Goal: Task Accomplishment & Management: Use online tool/utility

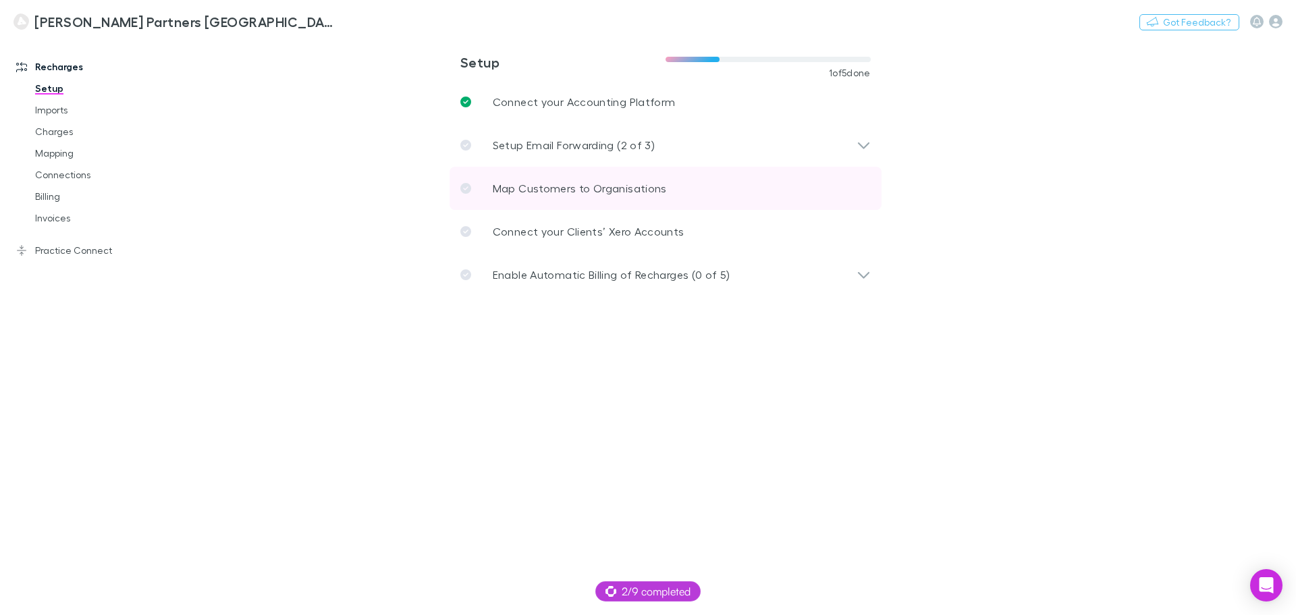
click at [784, 183] on link "Map Customers to Organisations" at bounding box center [666, 188] width 432 height 43
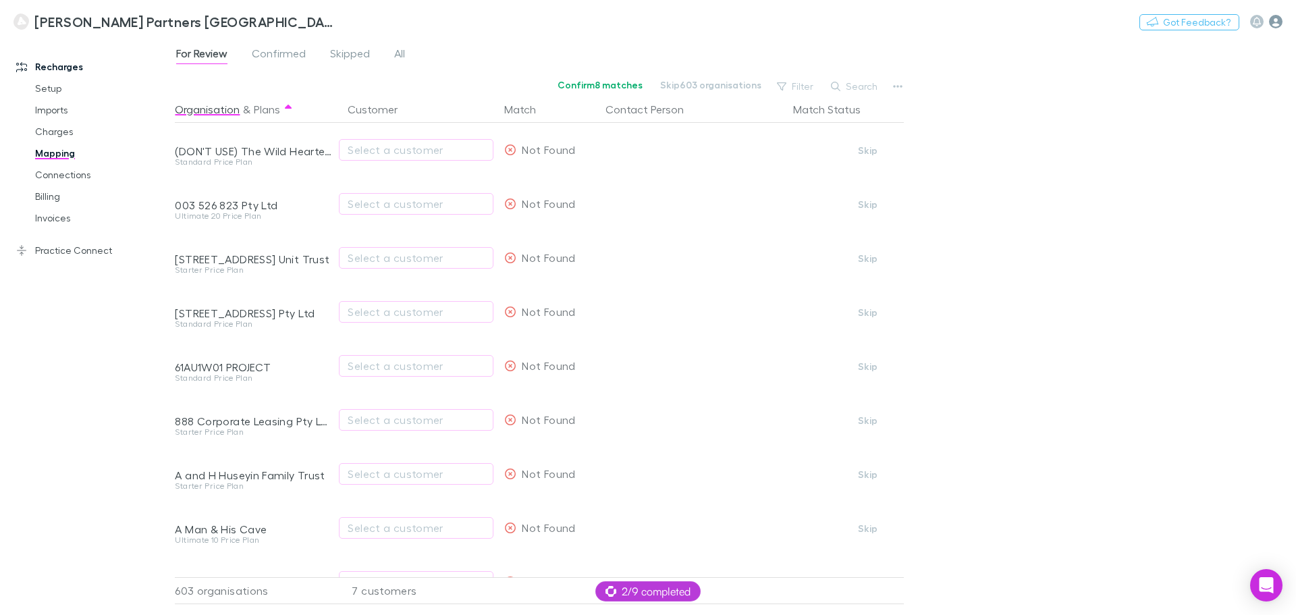
click at [1279, 19] on icon "button" at bounding box center [1275, 21] width 13 height 13
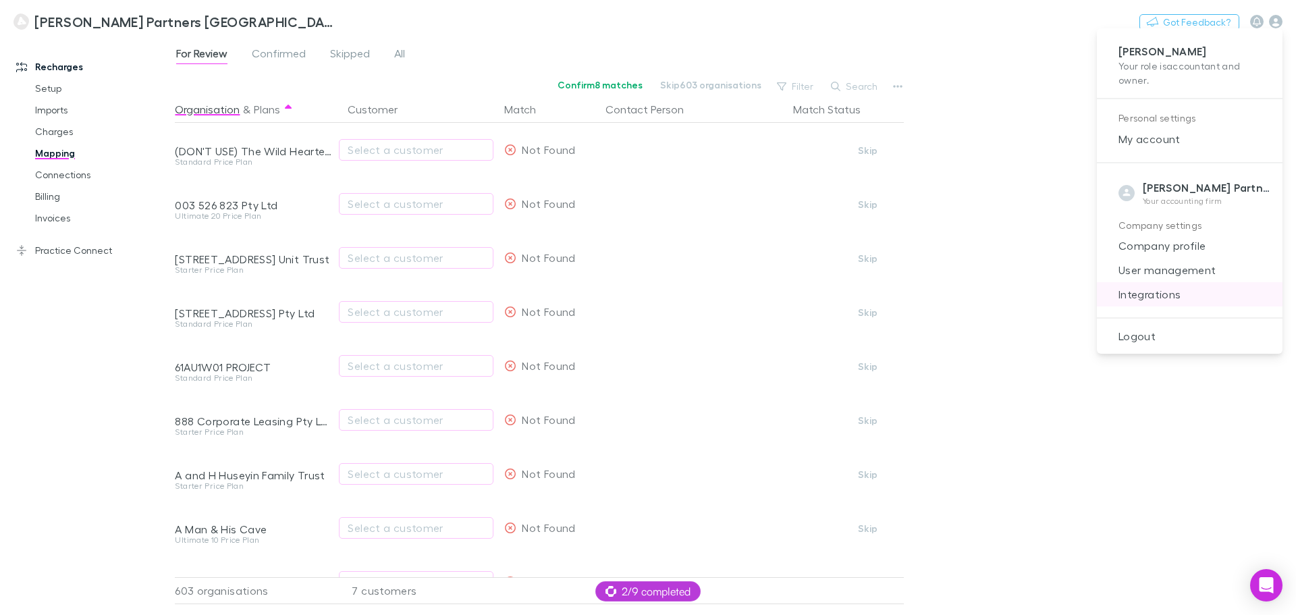
click at [1155, 299] on span "Integrations" at bounding box center [1190, 294] width 164 height 16
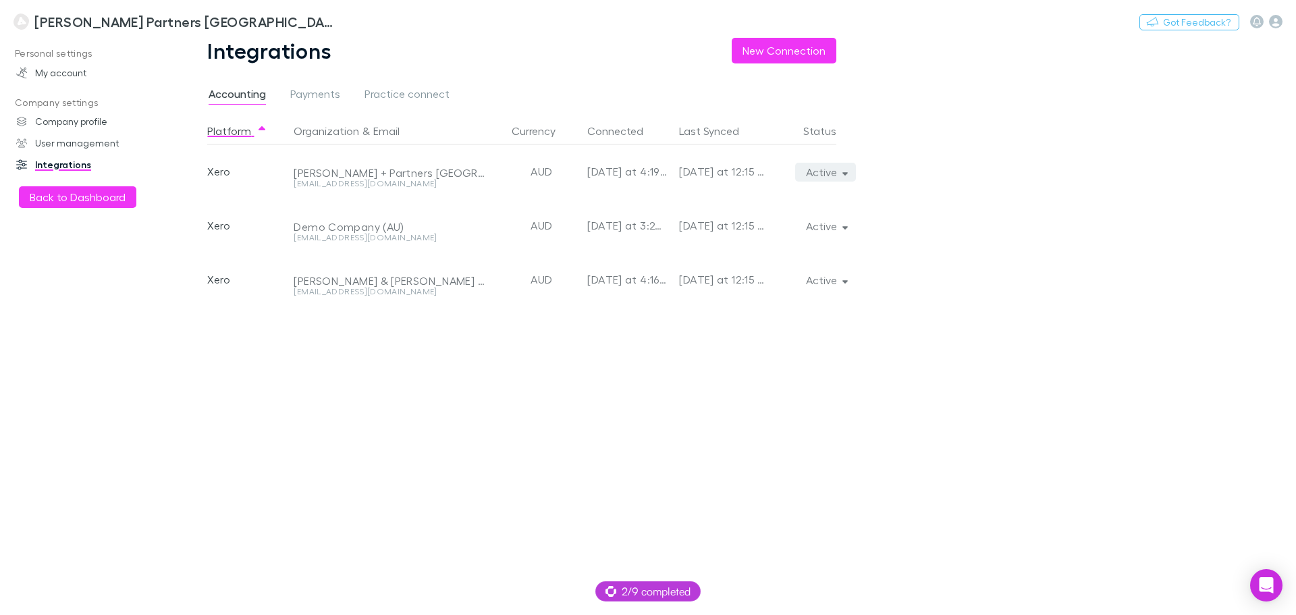
click at [840, 174] on button "Active" at bounding box center [825, 172] width 61 height 19
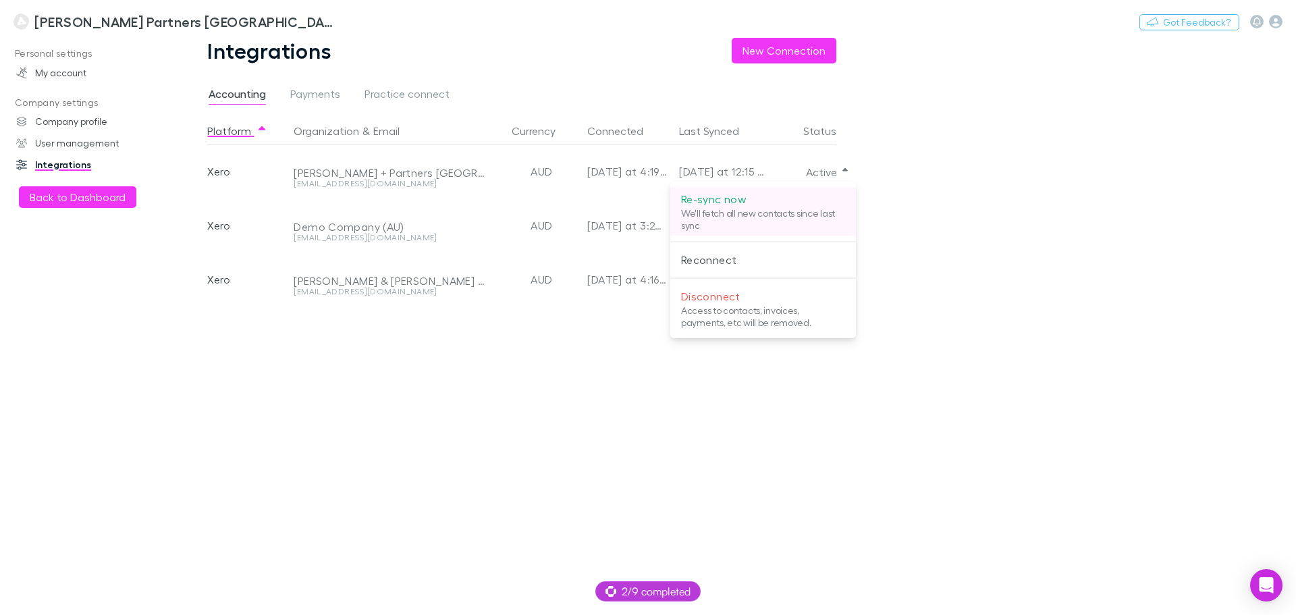
click at [708, 216] on p "We'll fetch all new contacts since last sync" at bounding box center [763, 219] width 164 height 24
click at [1278, 20] on div at bounding box center [648, 307] width 1296 height 615
click at [1280, 19] on icon "button" at bounding box center [1275, 21] width 13 height 13
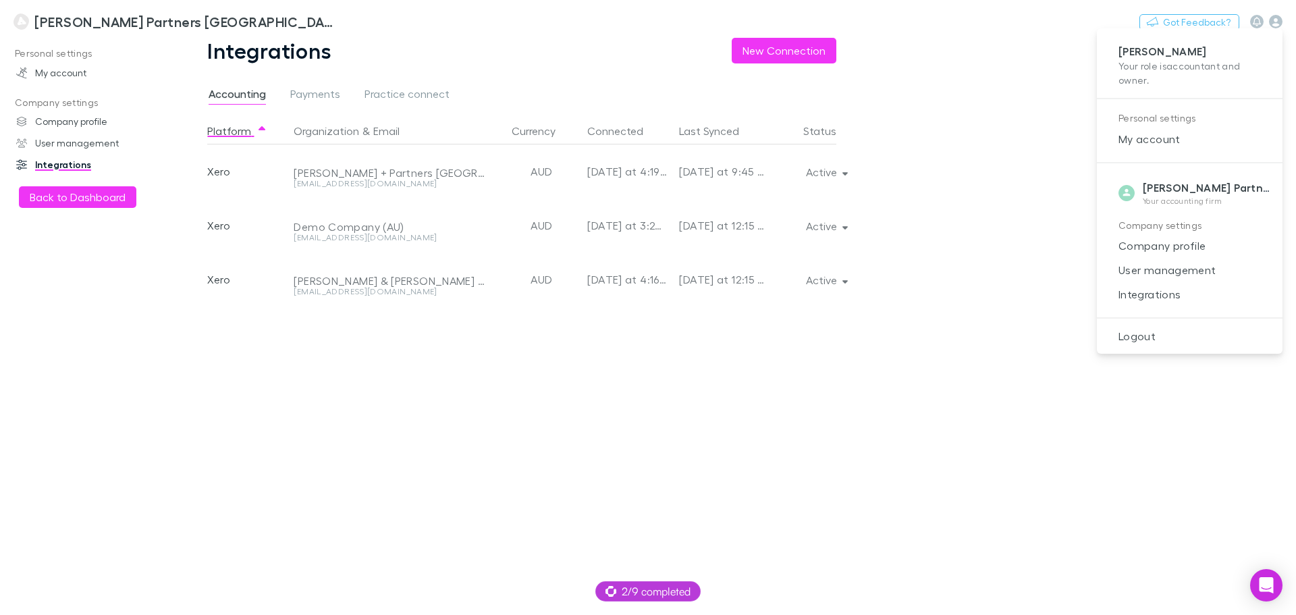
click at [80, 74] on div at bounding box center [648, 307] width 1296 height 615
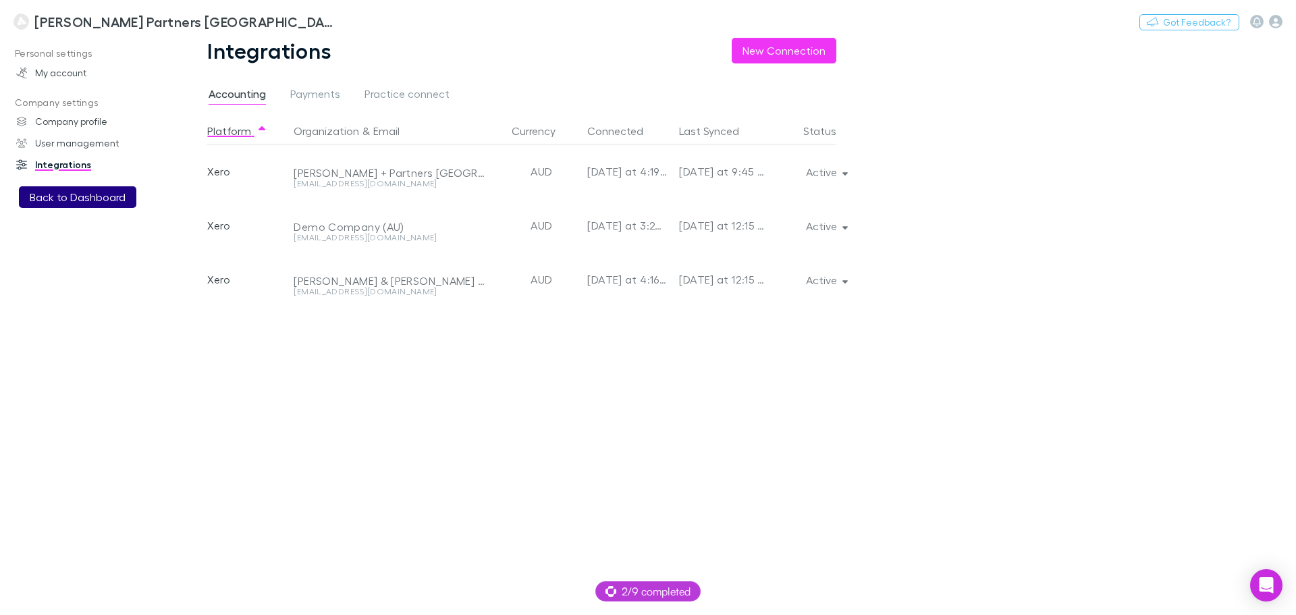
click at [55, 198] on button "Back to Dashboard" at bounding box center [77, 197] width 117 height 22
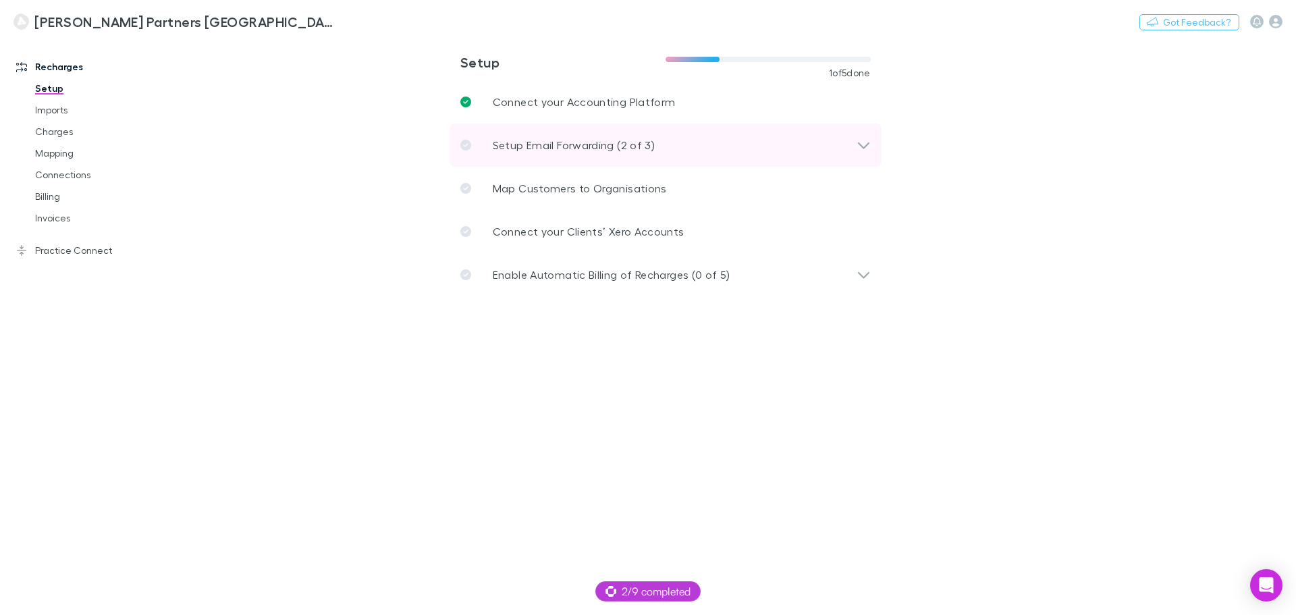
click at [564, 140] on p "Setup Email Forwarding (2 of 3)" at bounding box center [574, 145] width 162 height 16
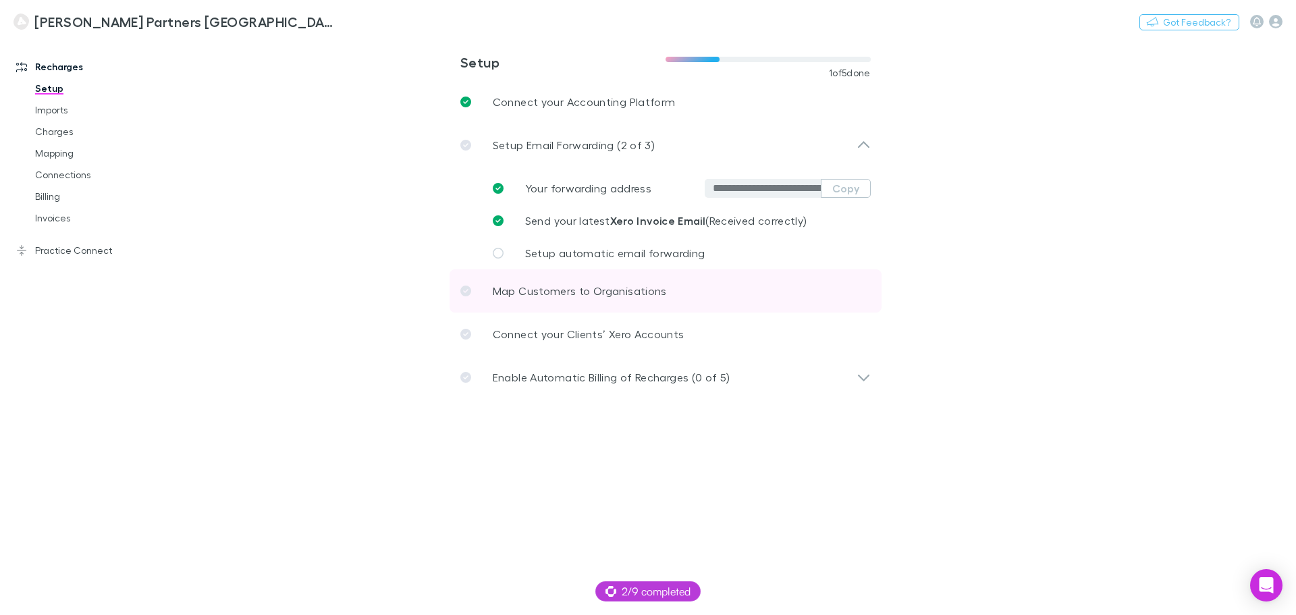
click at [572, 305] on link "Map Customers to Organisations" at bounding box center [666, 290] width 432 height 43
